Goal: Information Seeking & Learning: Learn about a topic

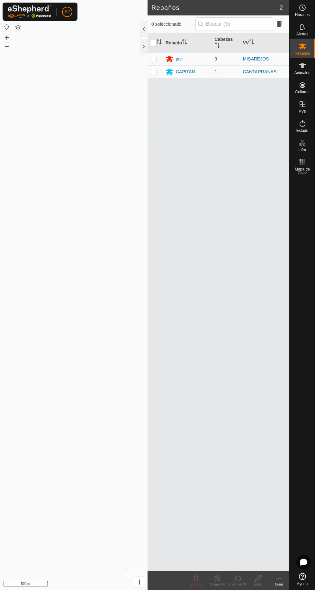
click at [206, 60] on div "javi" at bounding box center [188, 59] width 44 height 8
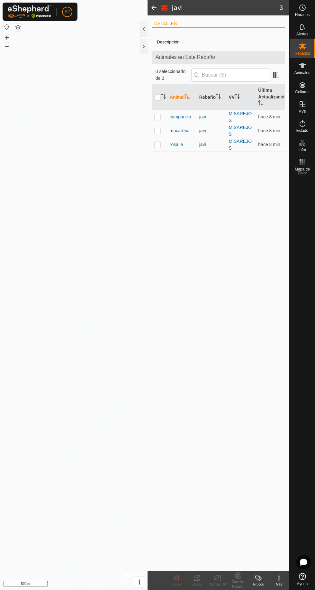
click at [208, 120] on div "javi" at bounding box center [212, 117] width 24 height 7
click at [222, 120] on div "javi" at bounding box center [212, 117] width 24 height 7
click at [166, 124] on td at bounding box center [159, 117] width 15 height 14
checkbox input "true"
click at [196, 580] on icon at bounding box center [197, 578] width 6 height 5
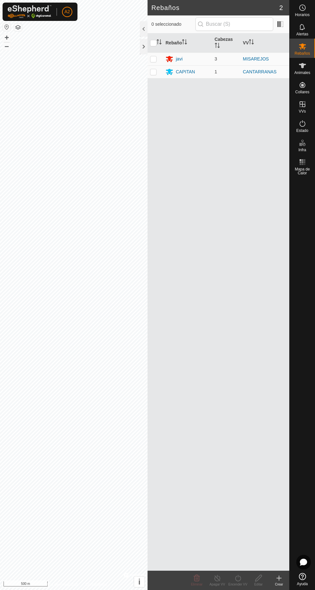
click at [207, 60] on div "javi" at bounding box center [188, 59] width 44 height 8
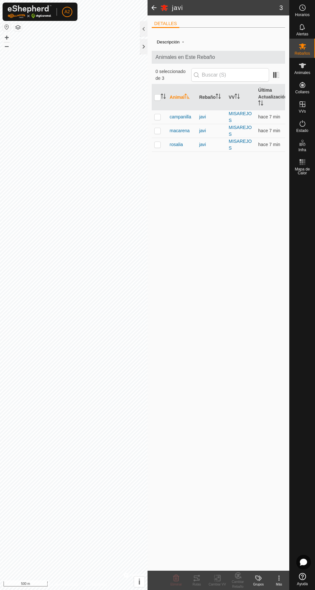
click at [232, 121] on link "MISAREJOS" at bounding box center [240, 117] width 23 height 12
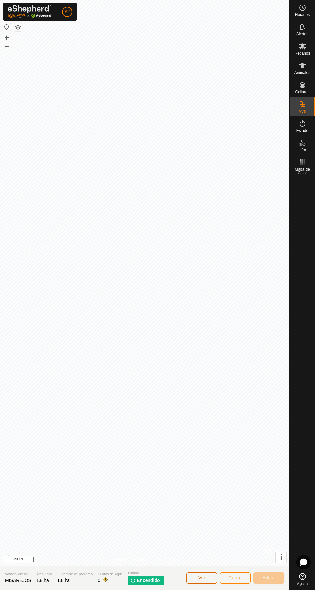
click at [187, 574] on button "Ver" at bounding box center [202, 578] width 31 height 11
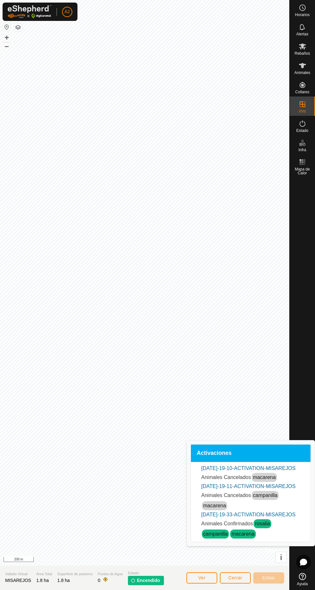
click at [308, 64] on es-animals-svg-icon at bounding box center [303, 66] width 12 height 10
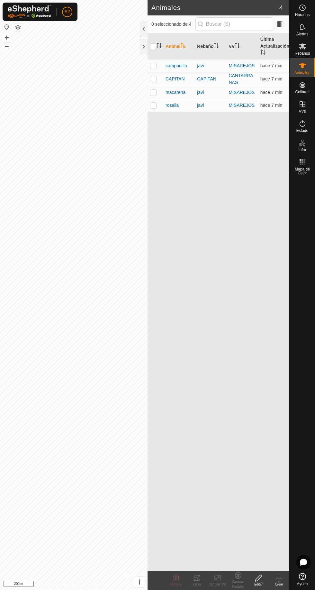
click at [203, 91] on div "javi" at bounding box center [210, 92] width 26 height 7
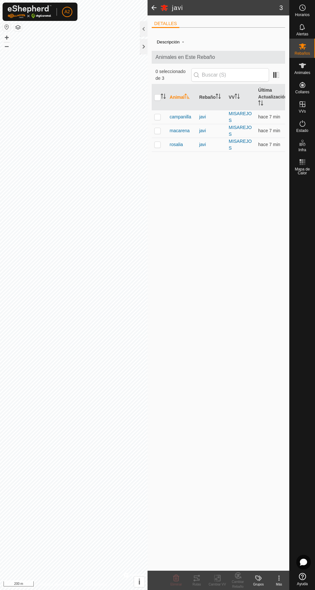
click at [176, 120] on span "campanilla" at bounding box center [181, 117] width 22 height 7
